Goal: Obtain resource: Download file/media

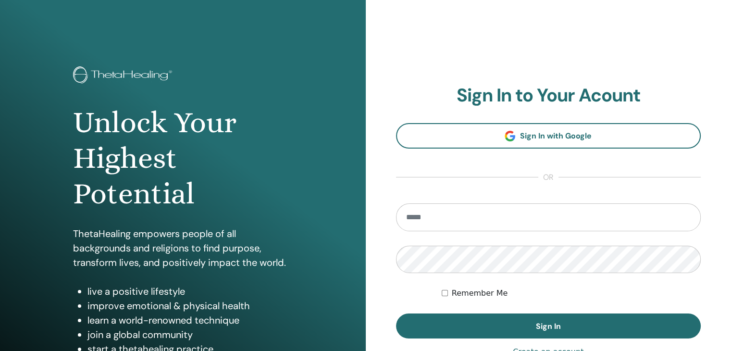
type input "**********"
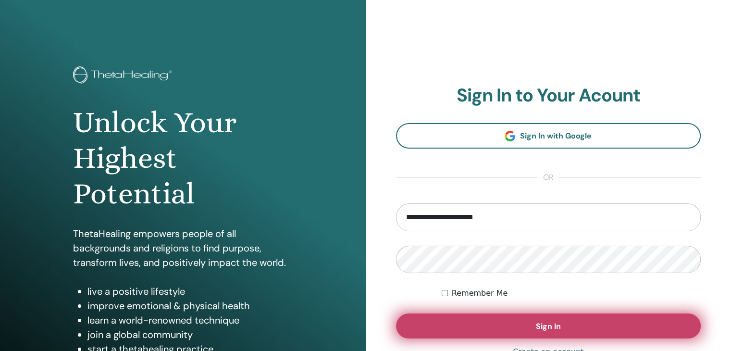
click at [558, 329] on span "Sign In" at bounding box center [548, 326] width 25 height 10
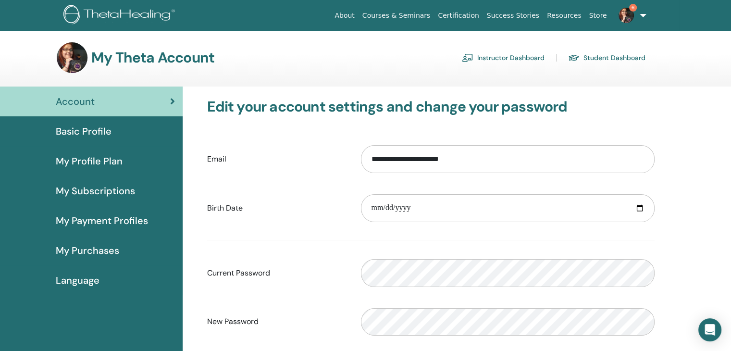
click at [538, 55] on link "Instructor Dashboard" at bounding box center [503, 57] width 83 height 15
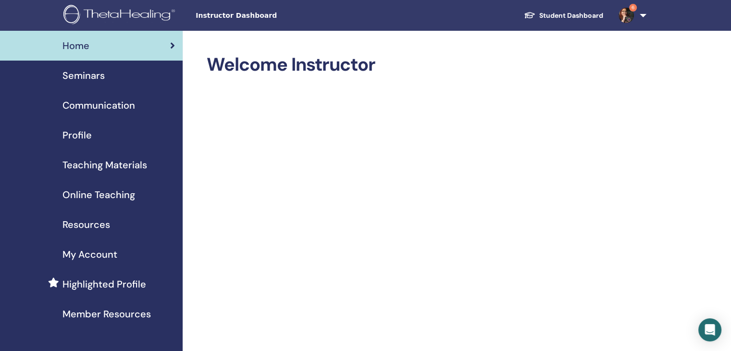
click at [119, 168] on span "Teaching Materials" at bounding box center [105, 165] width 85 height 14
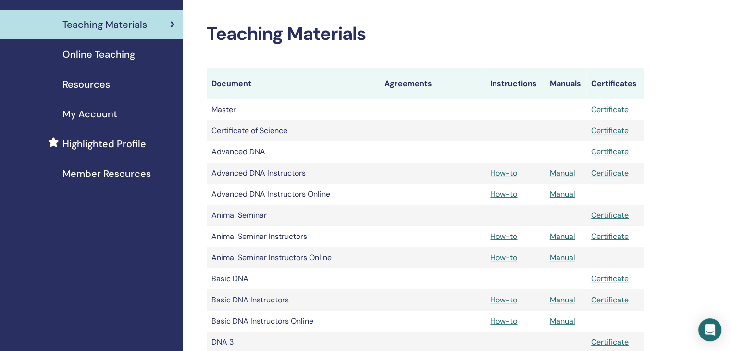
scroll to position [144, 0]
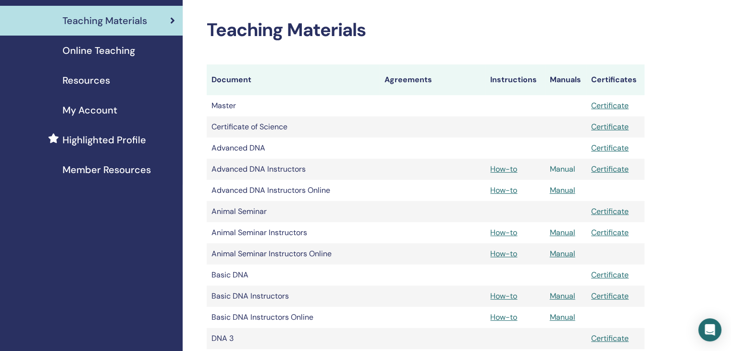
click at [565, 170] on link "Manual" at bounding box center [562, 169] width 25 height 10
